Goal: Find specific page/section: Find specific page/section

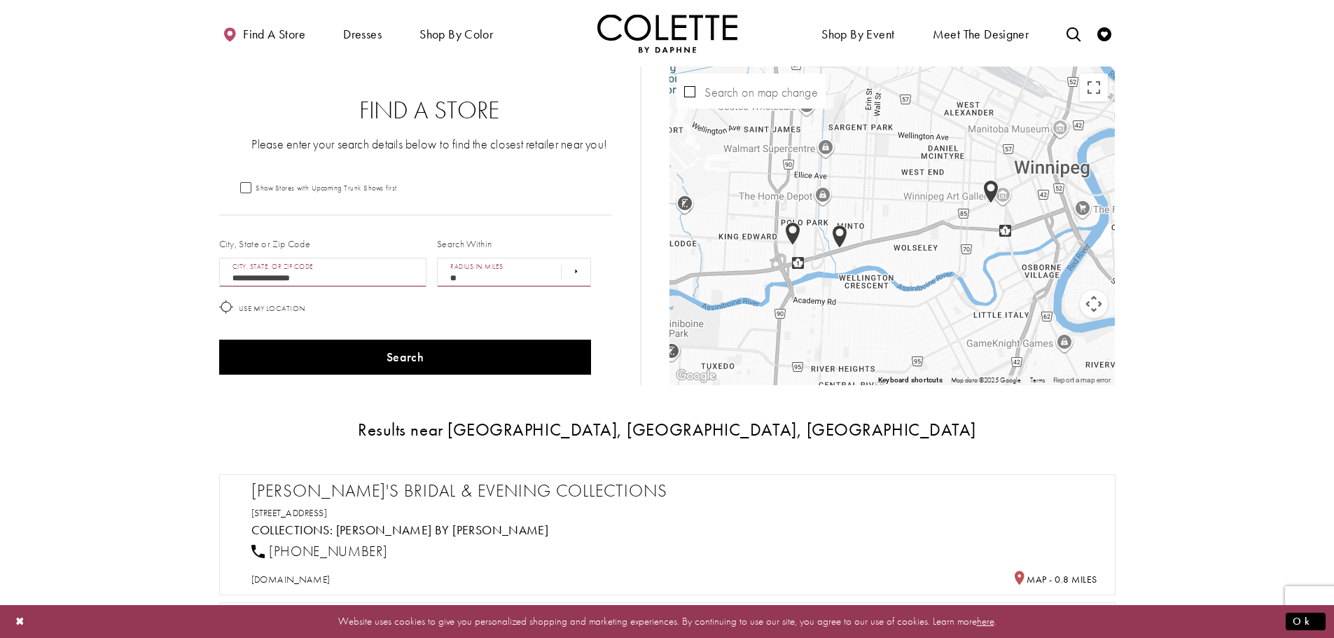
select select "*****"
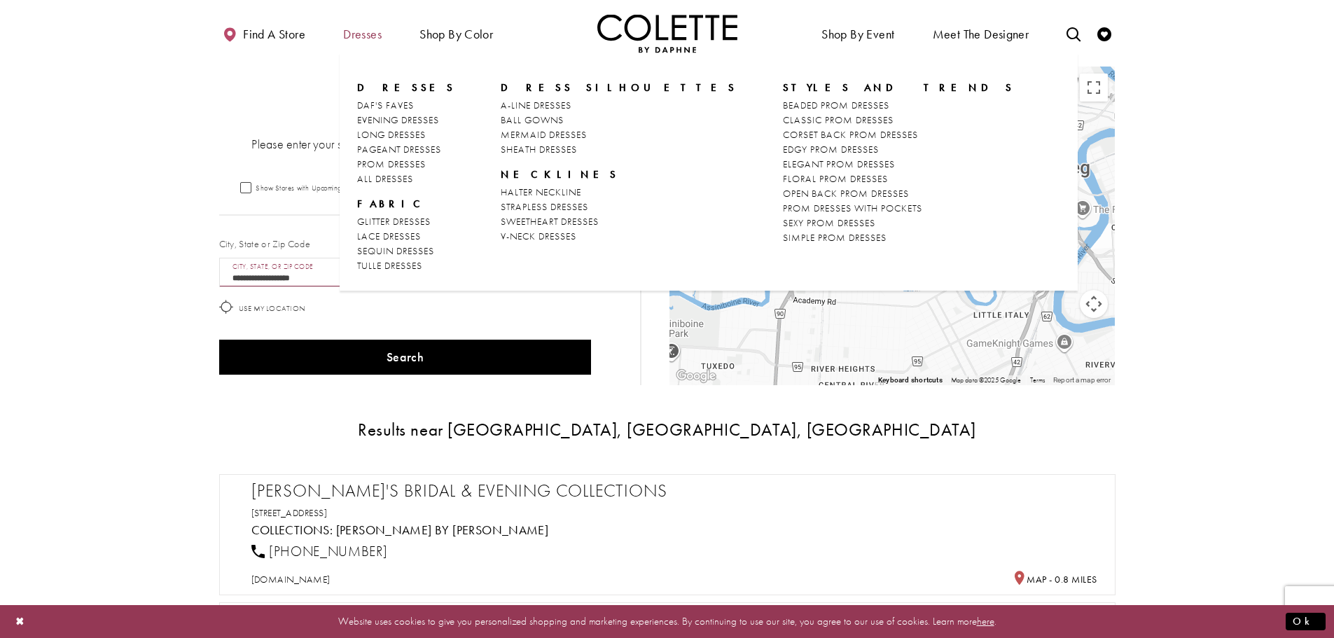
click at [368, 39] on span "Dresses" at bounding box center [362, 34] width 39 height 14
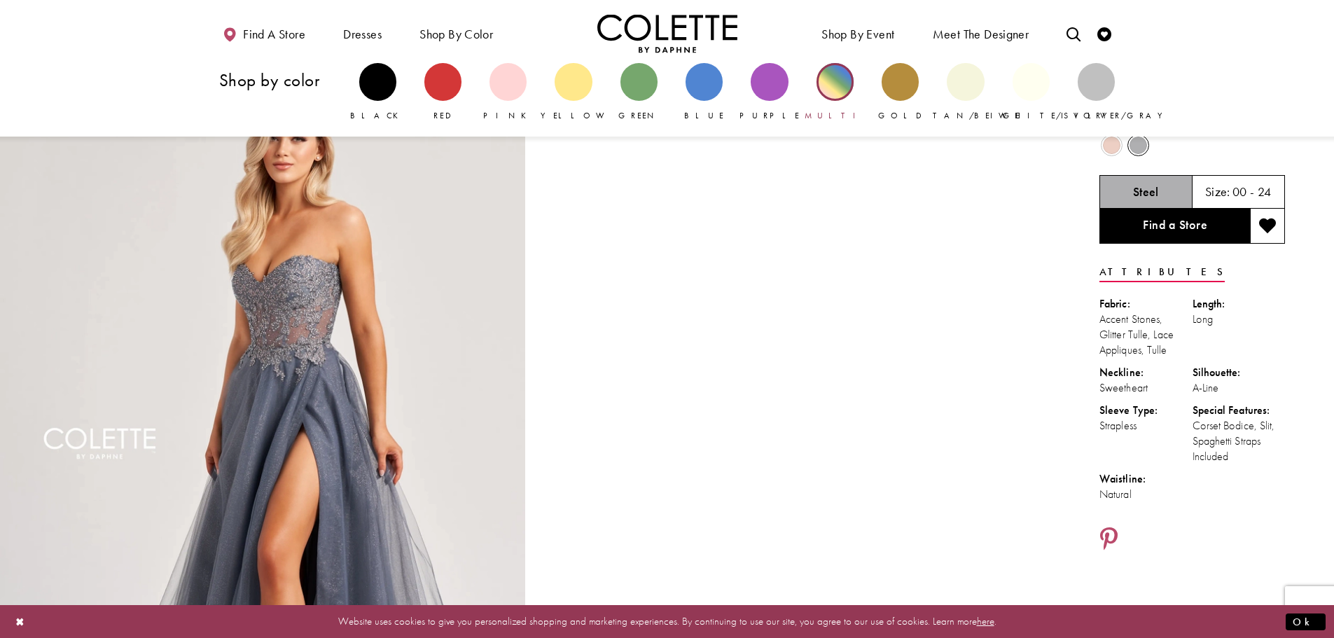
click at [832, 81] on div "Primary block" at bounding box center [834, 81] width 37 height 37
